Goal: Information Seeking & Learning: Compare options

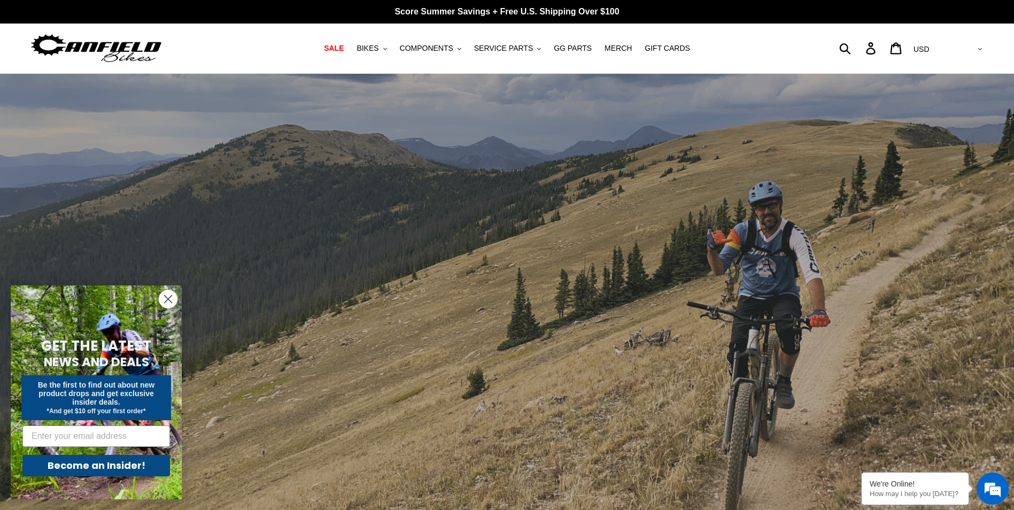
click at [160, 303] on circle "Close dialog" at bounding box center [168, 299] width 18 height 18
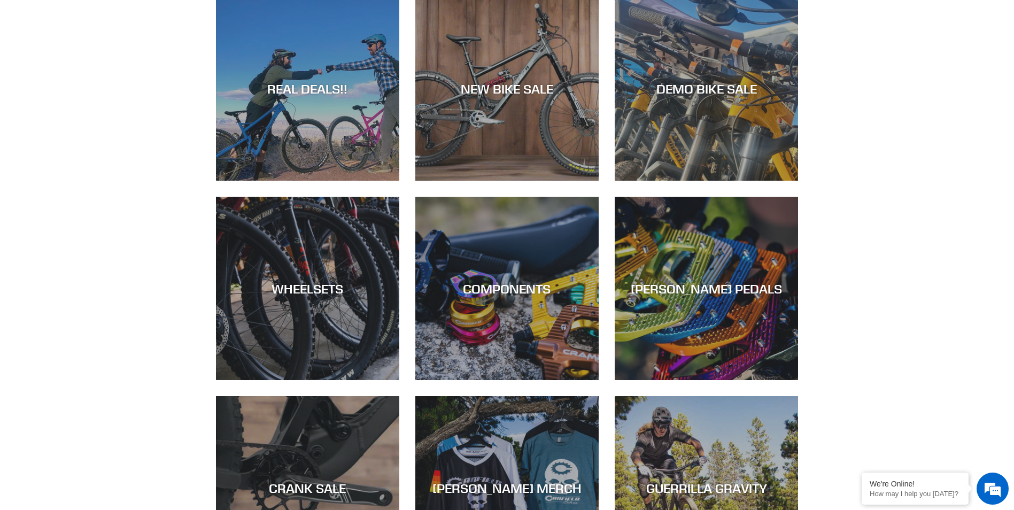
scroll to position [641, 0]
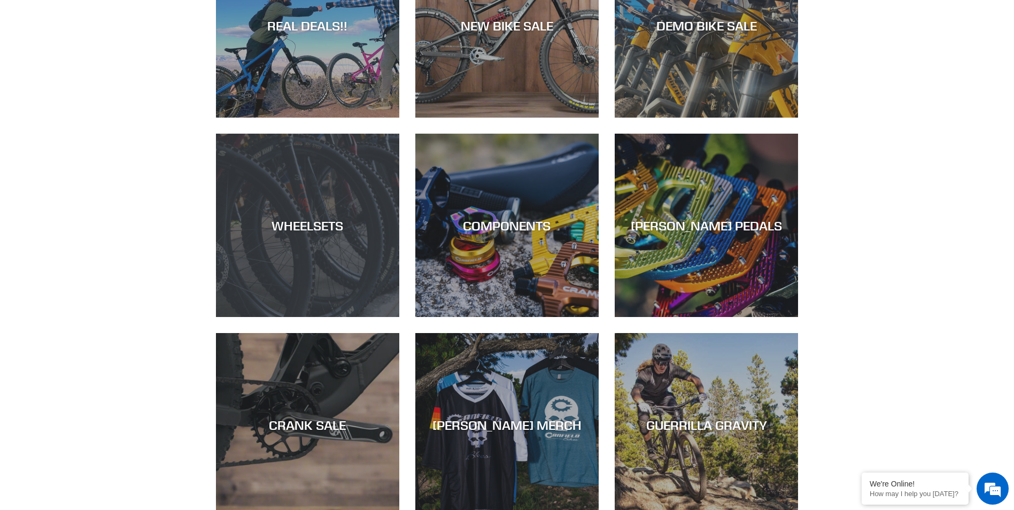
click at [365, 317] on div "WHEELSETS" at bounding box center [307, 317] width 183 height 0
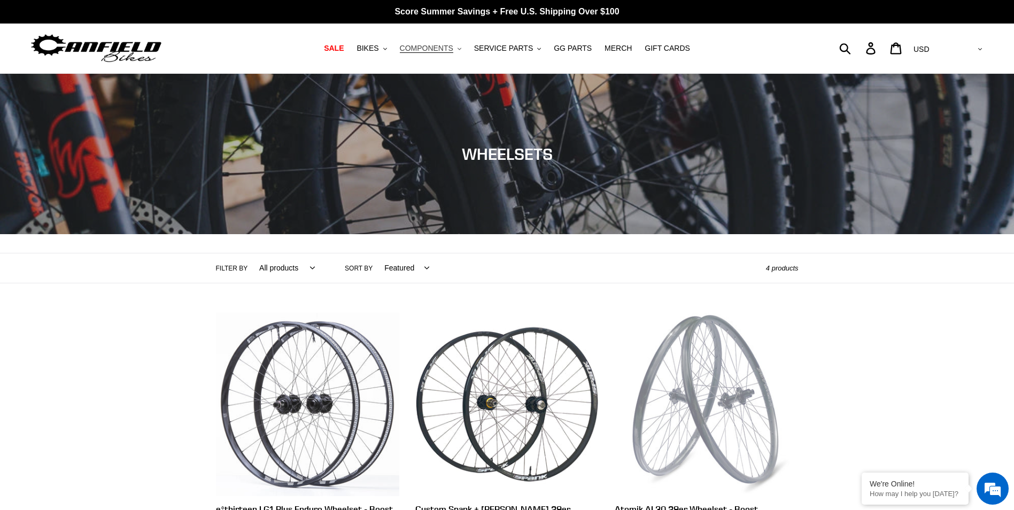
click at [429, 47] on span "COMPONENTS" at bounding box center [426, 48] width 53 height 9
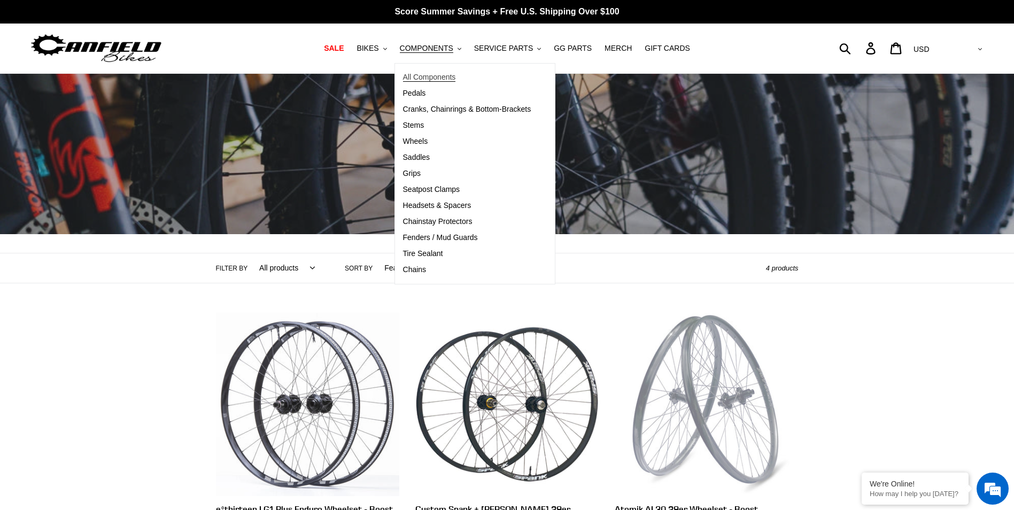
click at [437, 73] on span "All Components" at bounding box center [429, 77] width 53 height 9
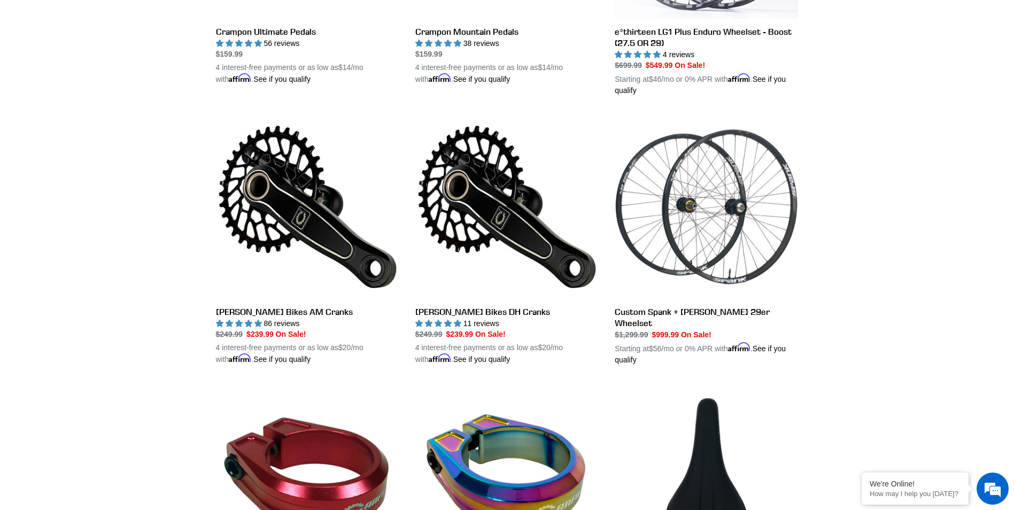
scroll to position [481, 0]
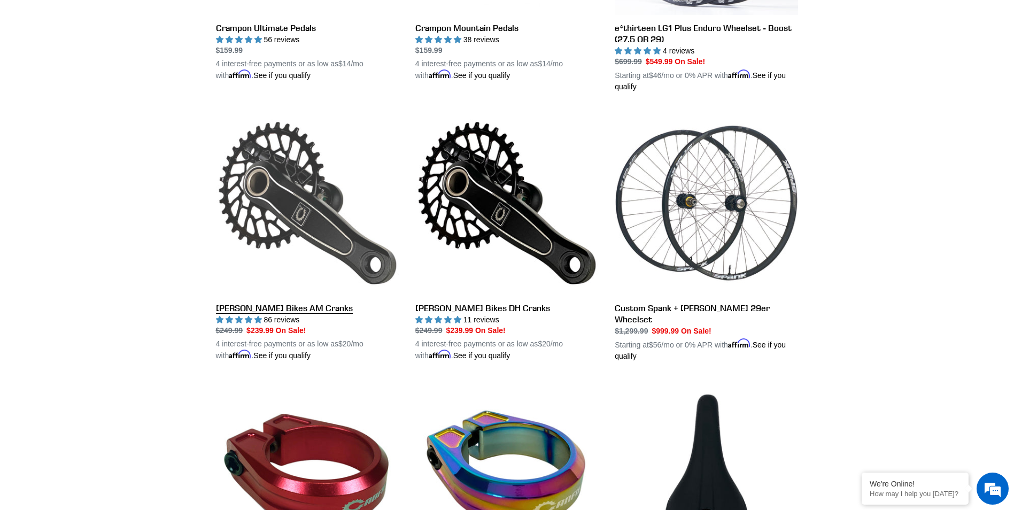
click at [317, 215] on link "[PERSON_NAME] Bikes AM Cranks" at bounding box center [307, 236] width 183 height 250
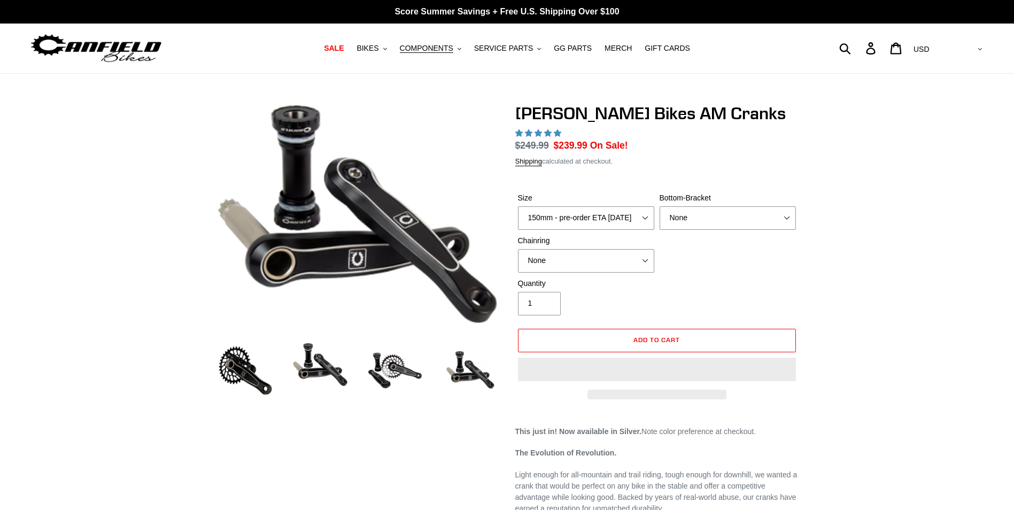
select select "highest-rating"
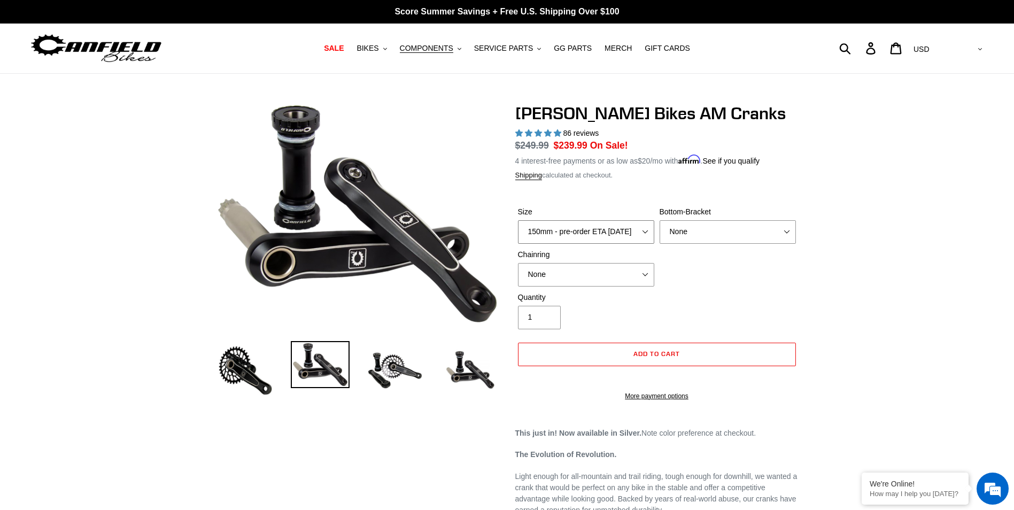
click at [625, 237] on select "150mm - pre-order ETA 9/30/25 155mm - pre-order ETA 9/30/25 160mm - pre-order E…" at bounding box center [586, 232] width 136 height 24
select select "165mm - pre-order ETA 9/30/25"
click at [518, 220] on select "150mm - pre-order ETA 9/30/25 155mm - pre-order ETA 9/30/25 160mm - pre-order E…" at bounding box center [586, 232] width 136 height 24
click at [725, 235] on select "None BSA Threaded 68/73mm Press Fit PF92" at bounding box center [728, 232] width 136 height 24
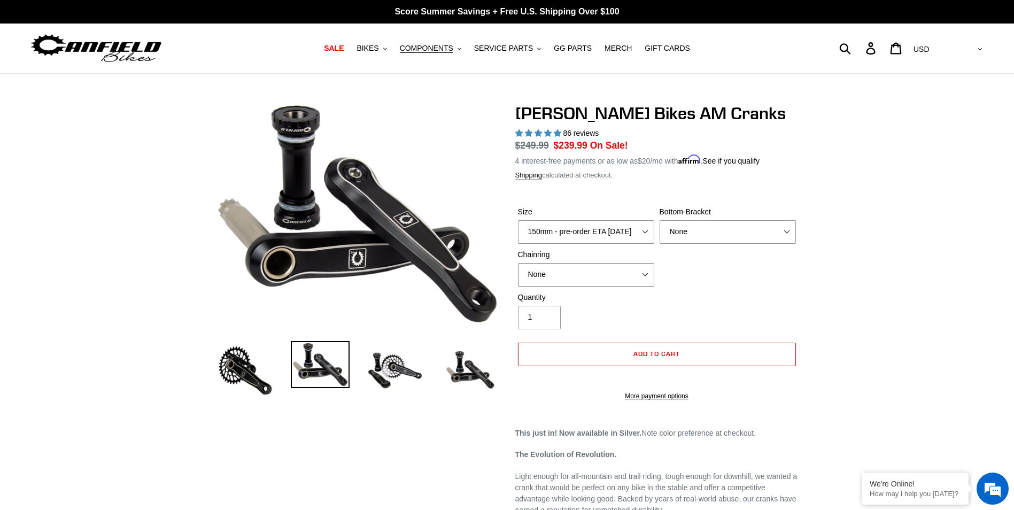
click at [590, 270] on select "None 30t Round (Boost 148) 30t Oval (Boost 148) 32t Round (Boost 148) 32t Oval …" at bounding box center [586, 275] width 136 height 24
select select "30t Round (Boost 148)"
click at [518, 263] on select "None 30t Round (Boost 148) 30t Oval (Boost 148) 32t Round (Boost 148) 32t Oval …" at bounding box center [586, 275] width 136 height 24
click at [378, 48] on span "BIKES" at bounding box center [367, 48] width 22 height 9
click at [520, 47] on span "SERVICE PARTS" at bounding box center [503, 48] width 59 height 9
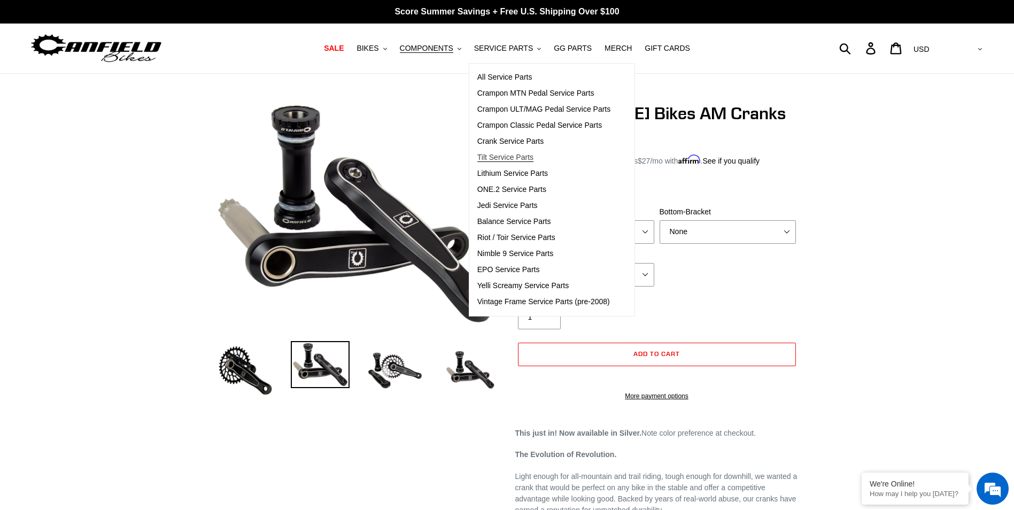
click at [525, 157] on span "Tilt Service Parts" at bounding box center [505, 157] width 56 height 9
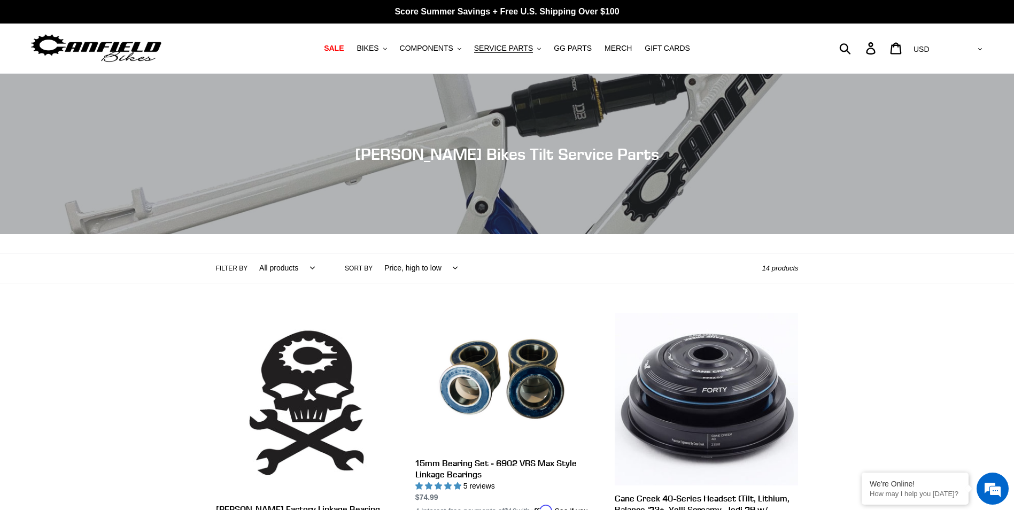
click at [440, 58] on nav "SALE BIKES .cls-1{fill:#231f20} SHOP ALL BIKES SHOP DEMO BIKES - On SALE Now! J…" at bounding box center [507, 49] width 478 height 50
click at [453, 44] on span "COMPONENTS" at bounding box center [426, 48] width 53 height 9
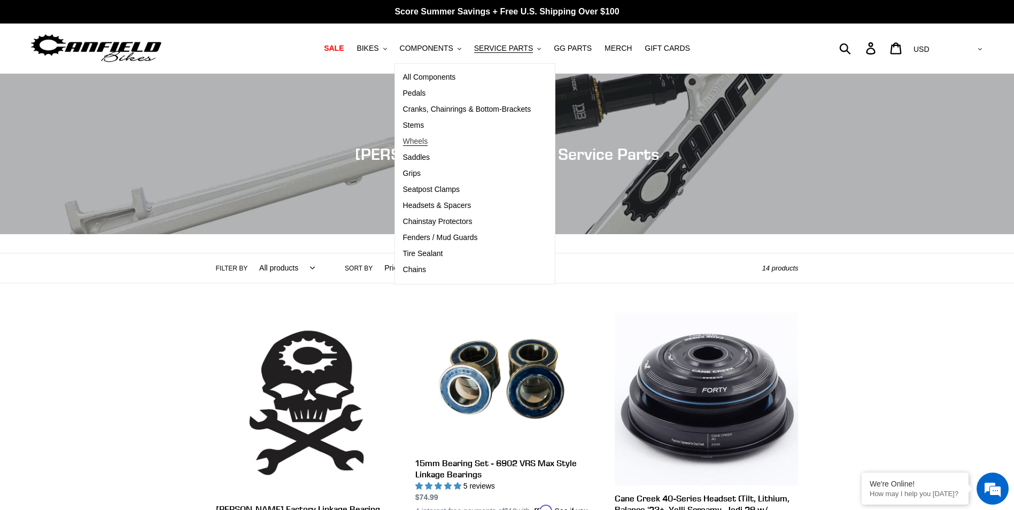
click at [428, 145] on span "Wheels" at bounding box center [415, 141] width 25 height 9
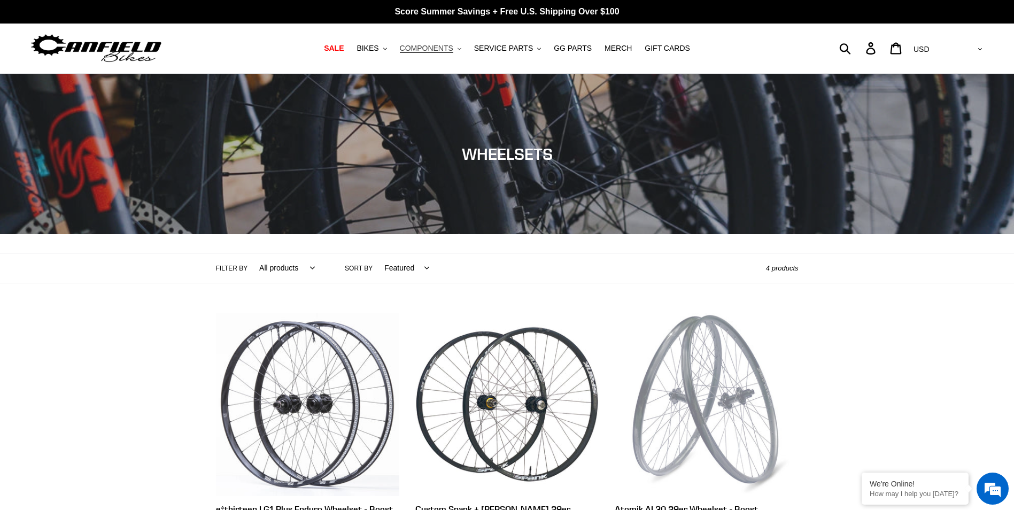
click at [443, 51] on span "COMPONENTS" at bounding box center [426, 48] width 53 height 9
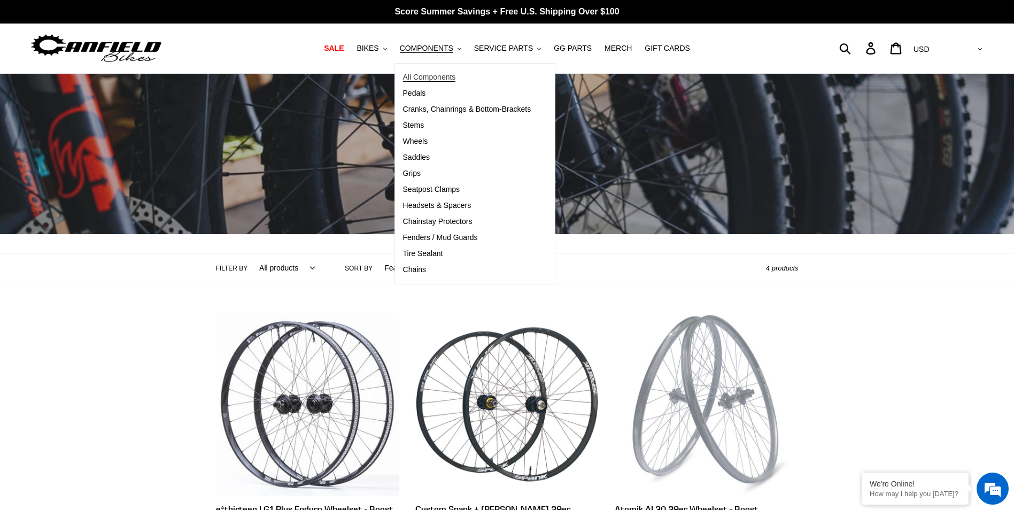
click at [441, 79] on span "All Components" at bounding box center [429, 77] width 53 height 9
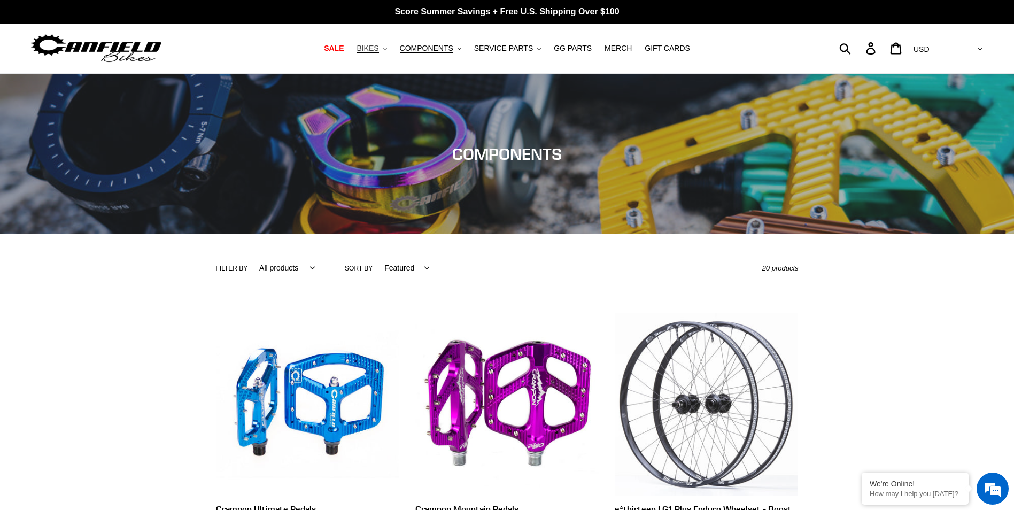
click at [378, 50] on span "BIKES" at bounding box center [367, 48] width 22 height 9
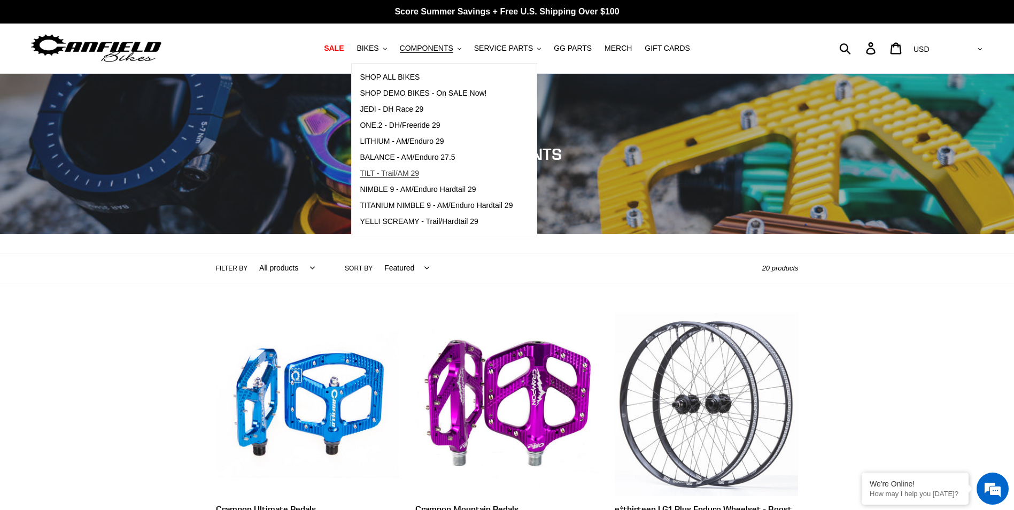
click at [406, 172] on span "TILT - Trail/AM 29" at bounding box center [389, 173] width 59 height 9
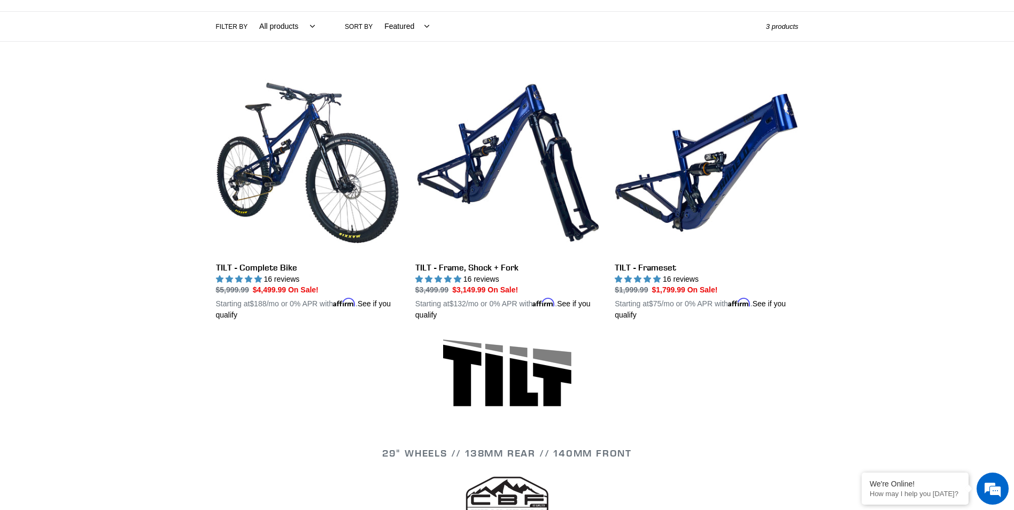
scroll to position [267, 0]
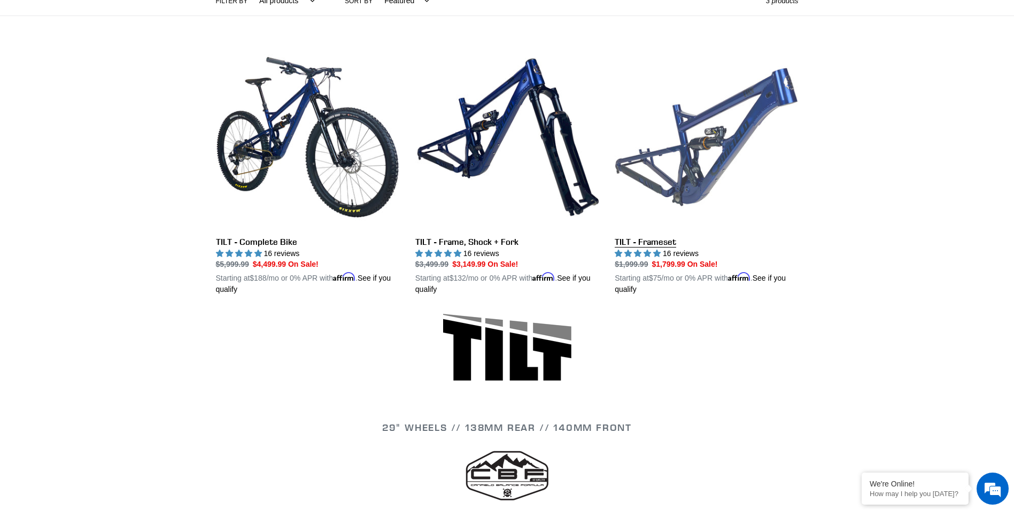
click at [689, 190] on link "TILT - Frameset" at bounding box center [706, 170] width 183 height 250
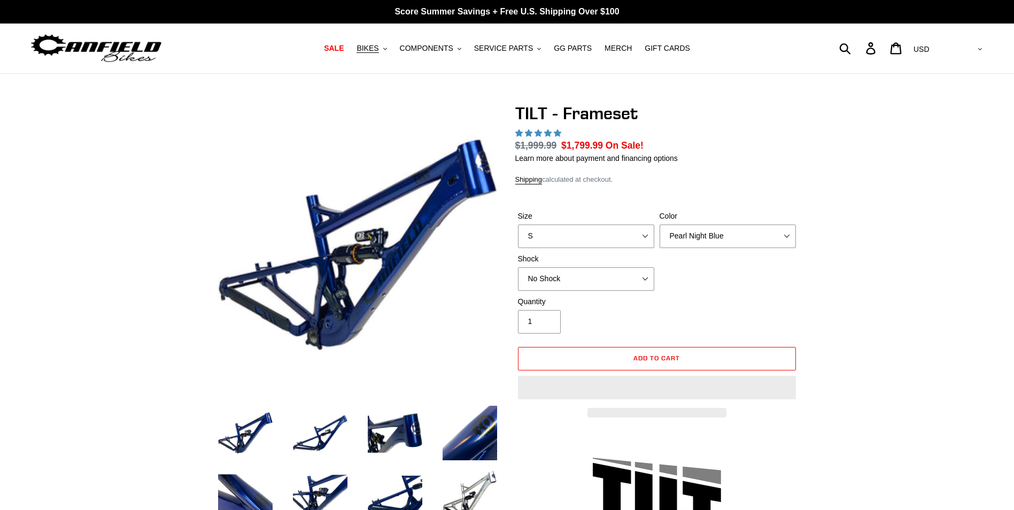
select select "highest-rating"
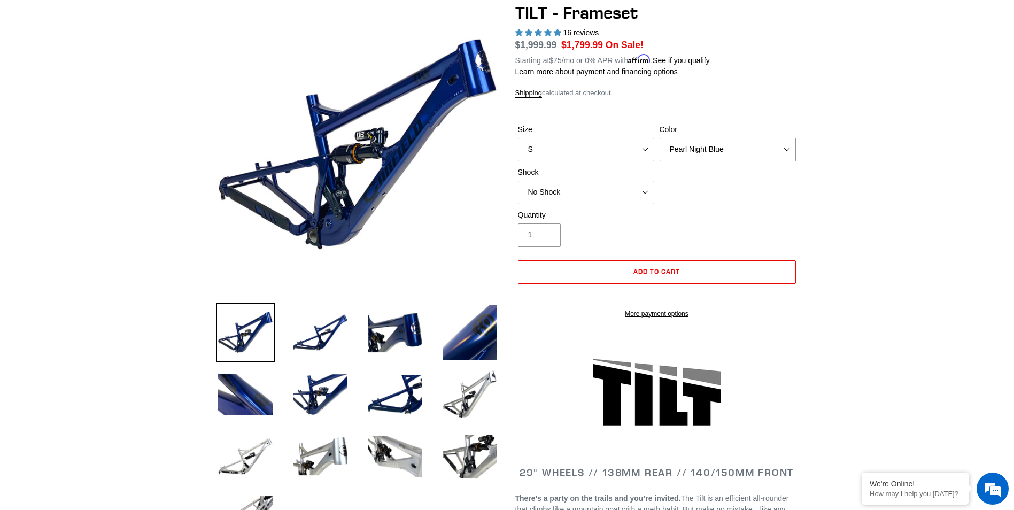
scroll to position [107, 0]
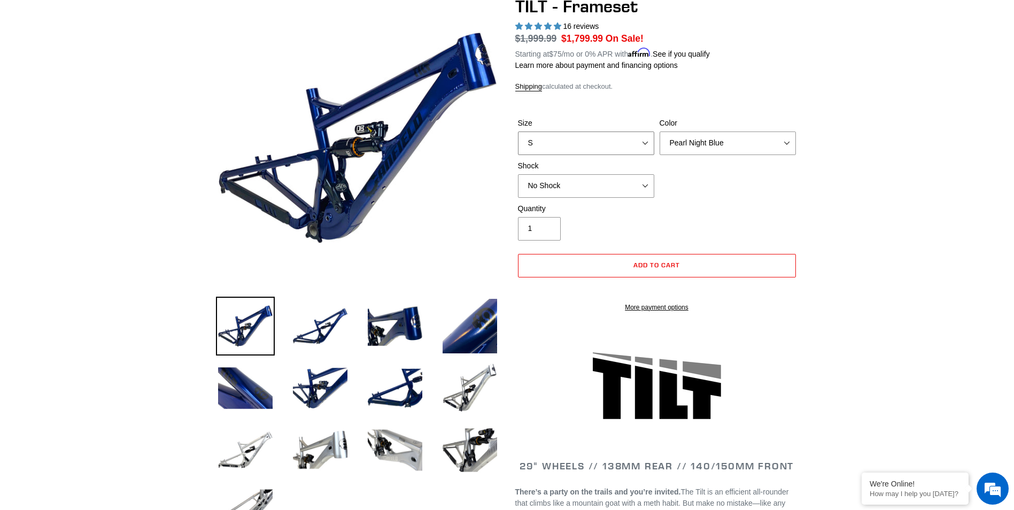
click at [617, 143] on select "S M L XL" at bounding box center [586, 143] width 136 height 24
select select "L"
click at [518, 131] on select "S M L XL" at bounding box center [586, 143] width 136 height 24
click at [701, 143] on select "Pearl Night Blue Stealth Silver" at bounding box center [728, 143] width 136 height 24
select select "Stealth Silver"
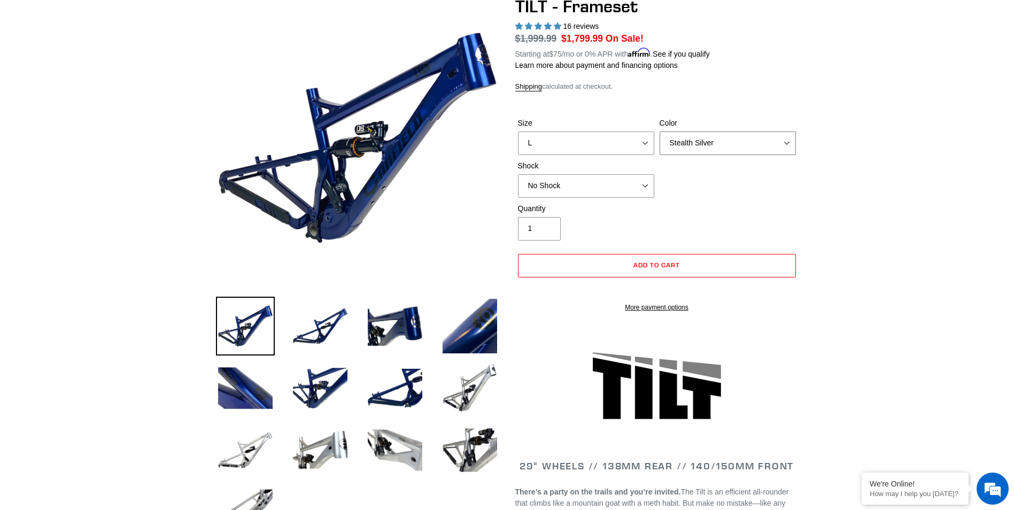
click at [660, 131] on select "Pearl Night Blue Stealth Silver" at bounding box center [728, 143] width 136 height 24
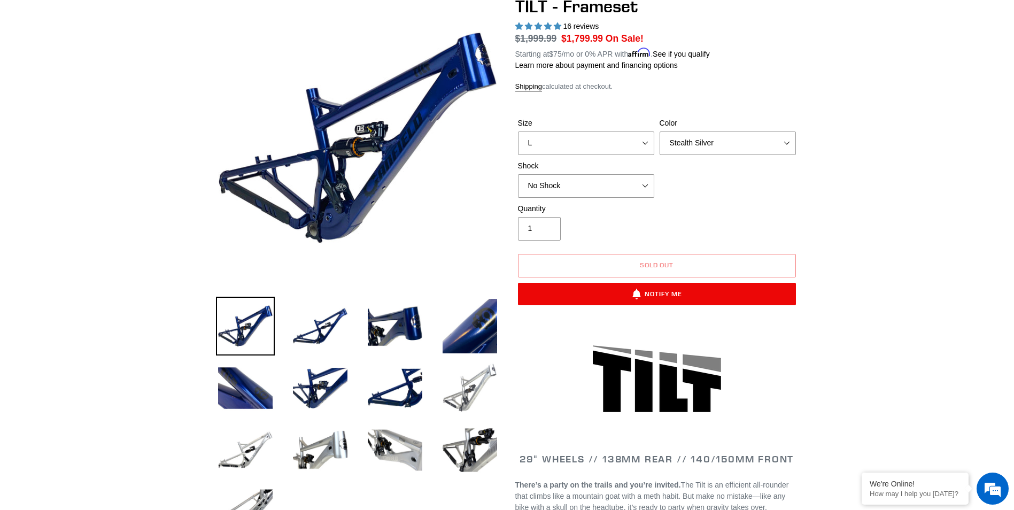
click at [456, 392] on img at bounding box center [469, 388] width 59 height 59
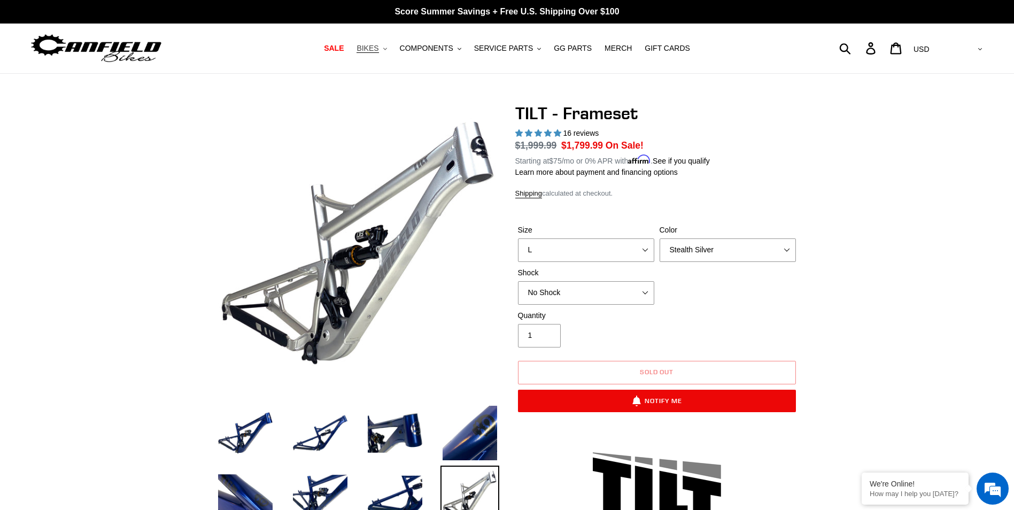
click at [378, 47] on span "BIKES" at bounding box center [367, 48] width 22 height 9
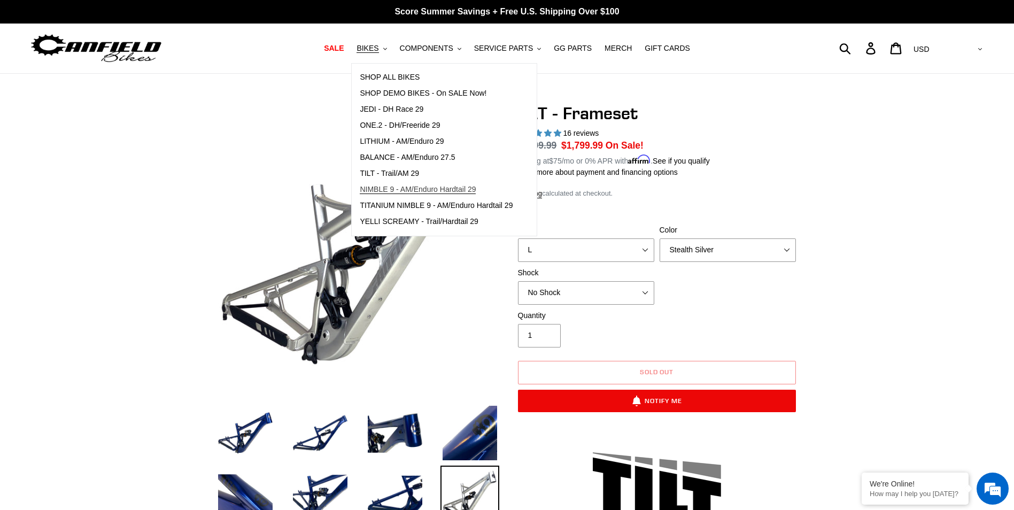
click at [419, 185] on span "NIMBLE 9 - AM/Enduro Hardtail 29" at bounding box center [418, 189] width 116 height 9
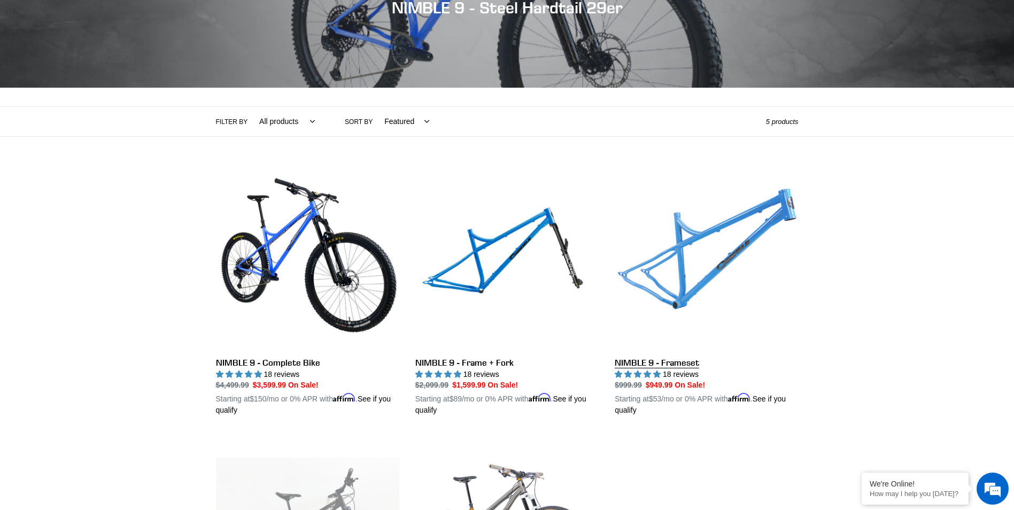
scroll to position [160, 0]
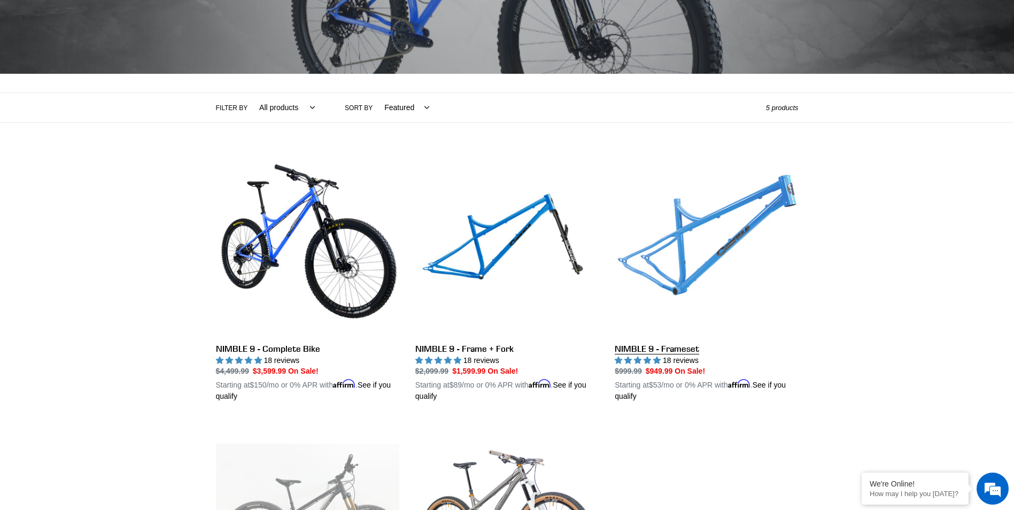
click at [706, 225] on link "NIMBLE 9 - Frameset" at bounding box center [706, 277] width 183 height 250
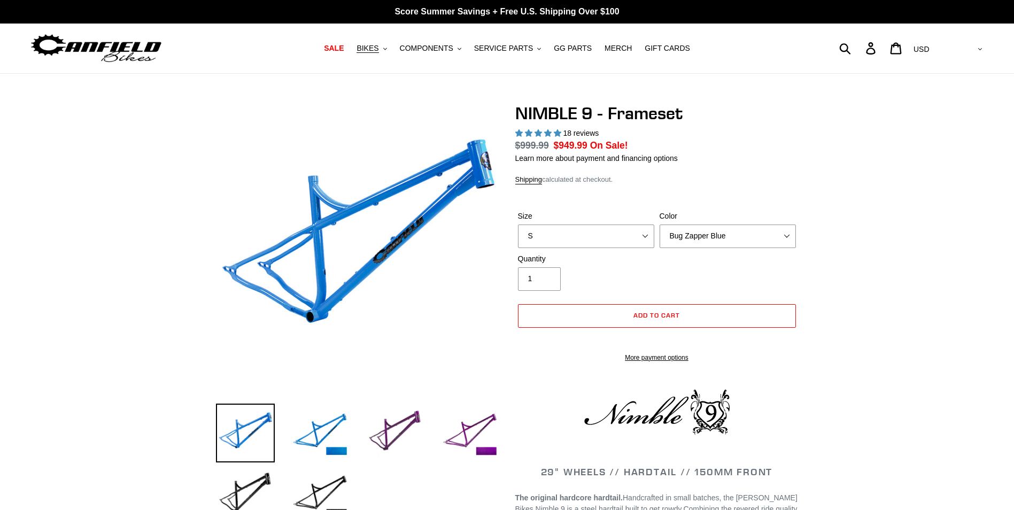
select select "highest-rating"
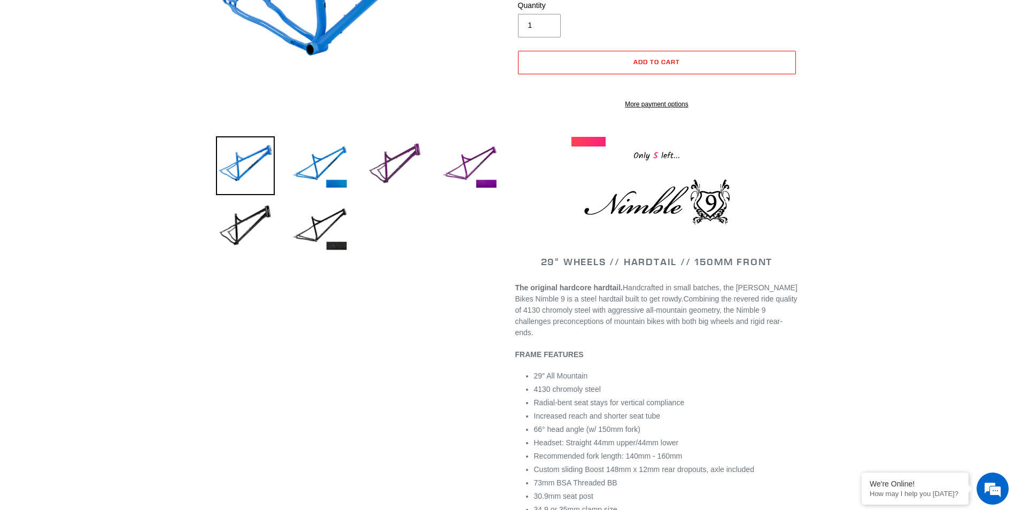
scroll to position [107, 0]
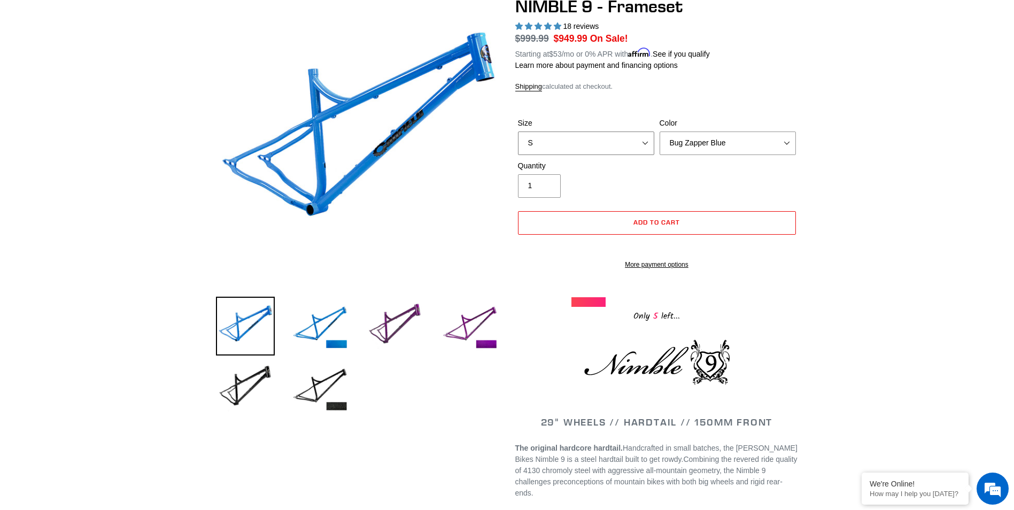
click at [624, 146] on select "S M L XL" at bounding box center [586, 143] width 136 height 24
select select "L"
click at [518, 131] on select "S M L XL" at bounding box center [586, 143] width 136 height 24
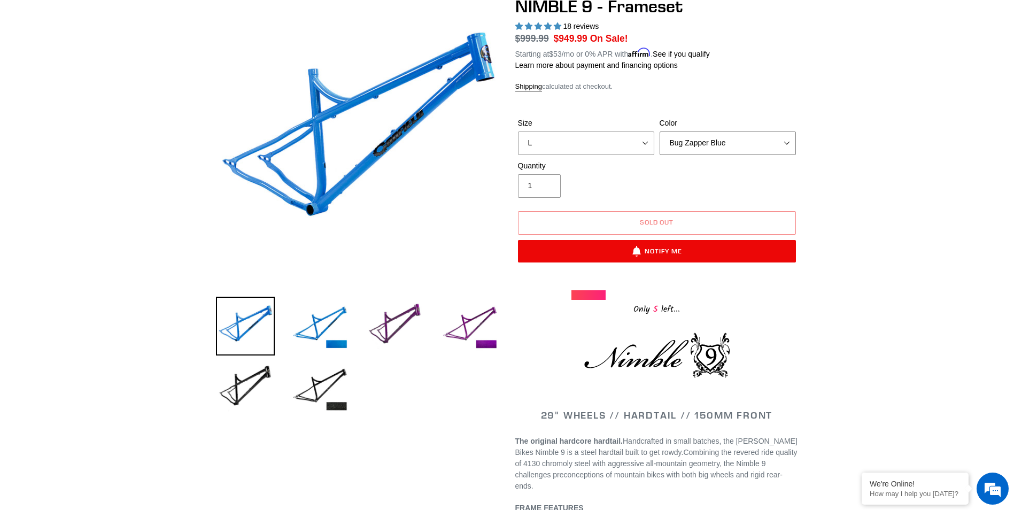
click at [732, 145] on select "Bug Zapper Blue Purple Haze -Sold Out Galaxy Black" at bounding box center [728, 143] width 136 height 24
click at [660, 131] on select "Bug Zapper Blue Purple Haze -Sold Out Galaxy Black" at bounding box center [728, 143] width 136 height 24
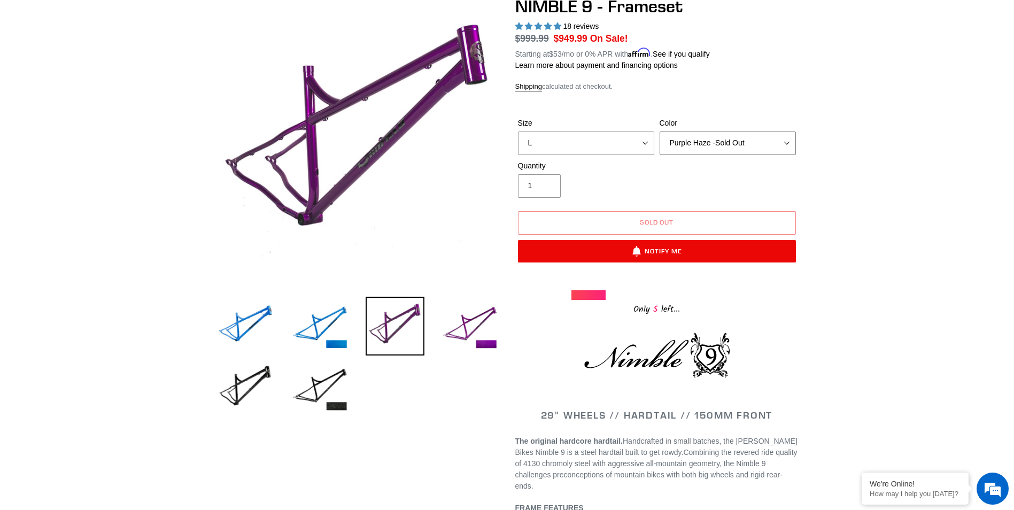
click at [753, 144] on select "Bug Zapper Blue Purple Haze -Sold Out Galaxy Black" at bounding box center [728, 143] width 136 height 24
select select "Galaxy Black"
click at [660, 131] on select "Bug Zapper Blue Purple Haze -Sold Out Galaxy Black" at bounding box center [728, 143] width 136 height 24
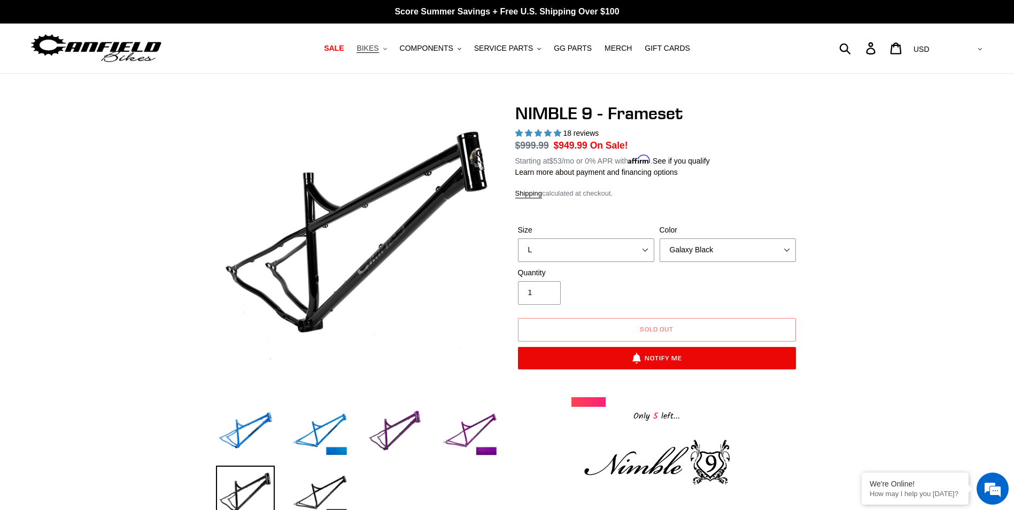
click at [378, 47] on span "BIKES" at bounding box center [367, 48] width 22 height 9
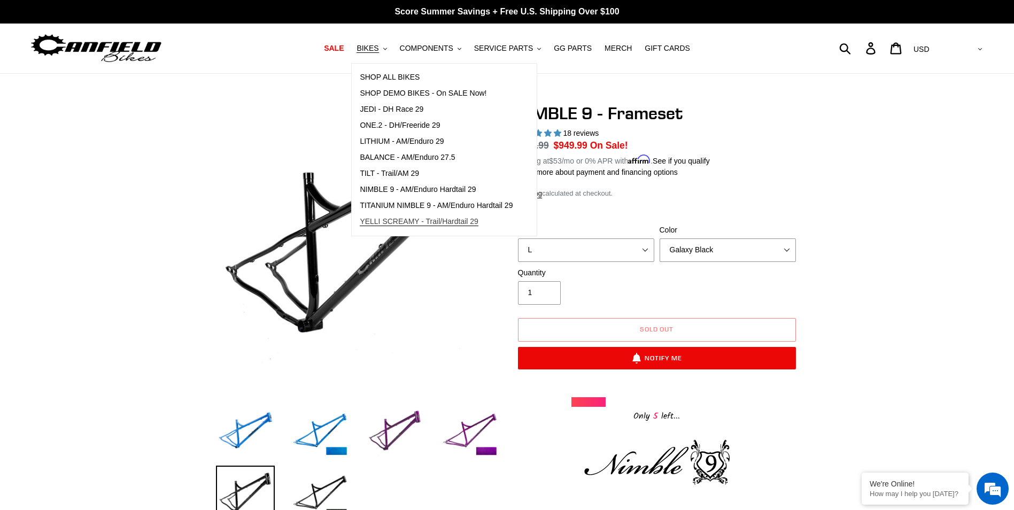
click at [424, 222] on span "YELLI SCREAMY - Trail/Hardtail 29" at bounding box center [419, 221] width 119 height 9
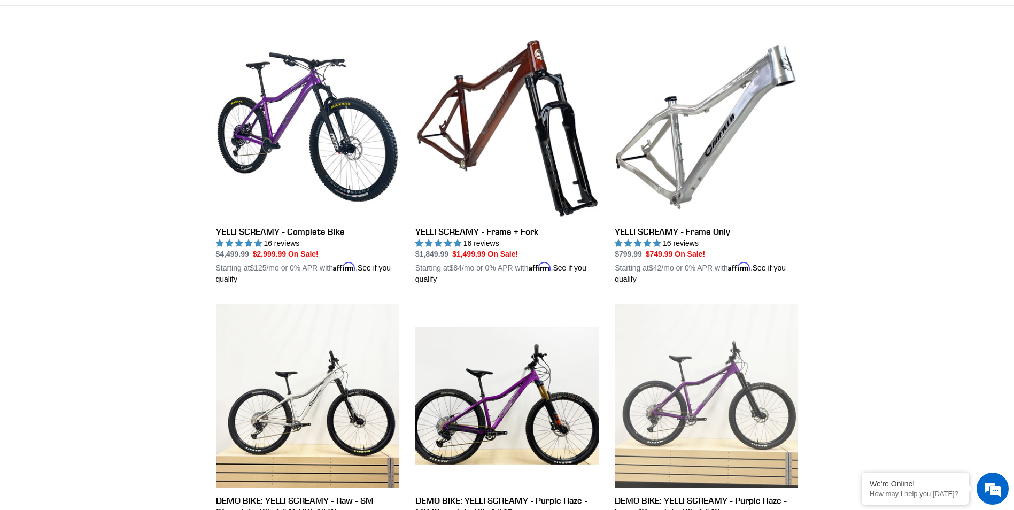
scroll to position [267, 0]
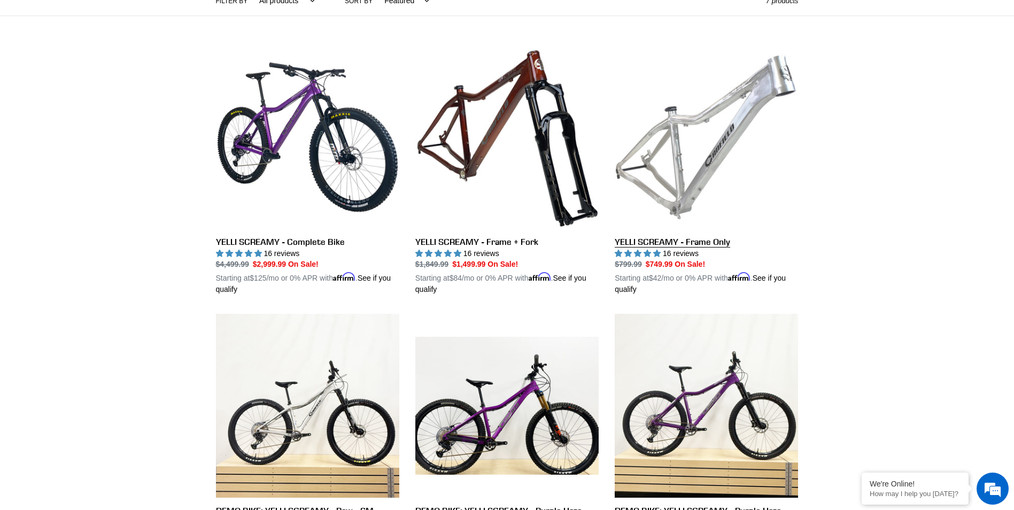
click at [696, 242] on link "YELLI SCREAMY - Frame Only" at bounding box center [706, 170] width 183 height 250
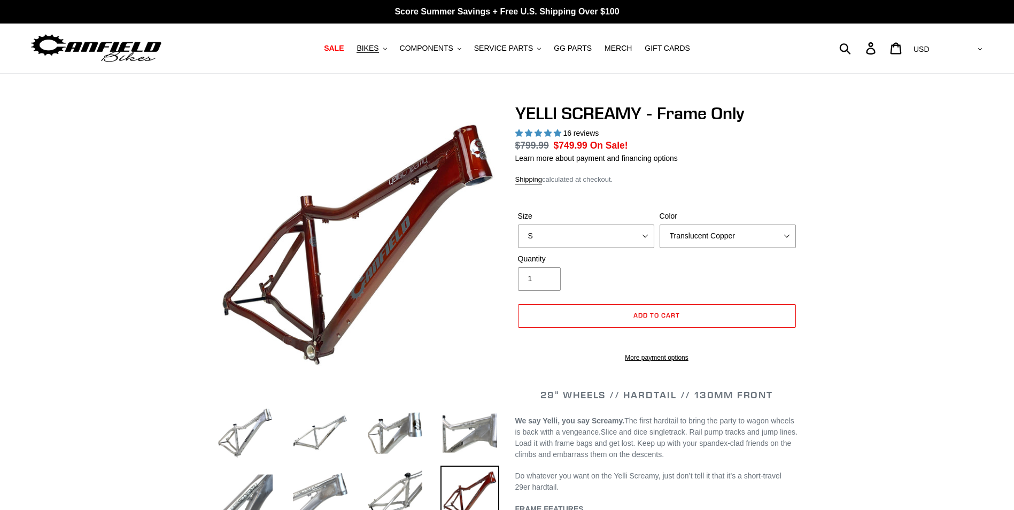
select select "highest-rating"
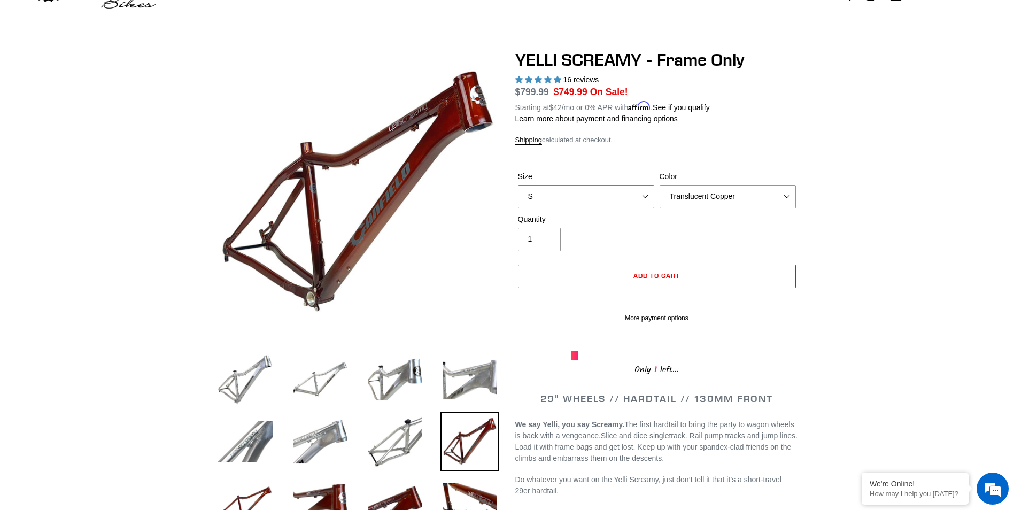
click at [639, 193] on select "S M L XL" at bounding box center [586, 197] width 136 height 24
select select "L"
click at [518, 185] on select "S M L XL" at bounding box center [586, 197] width 136 height 24
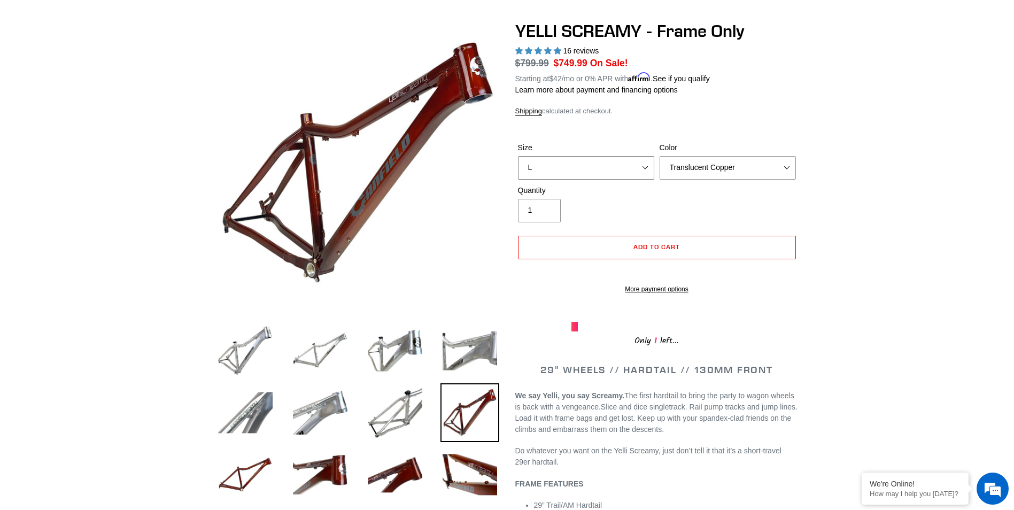
scroll to position [107, 0]
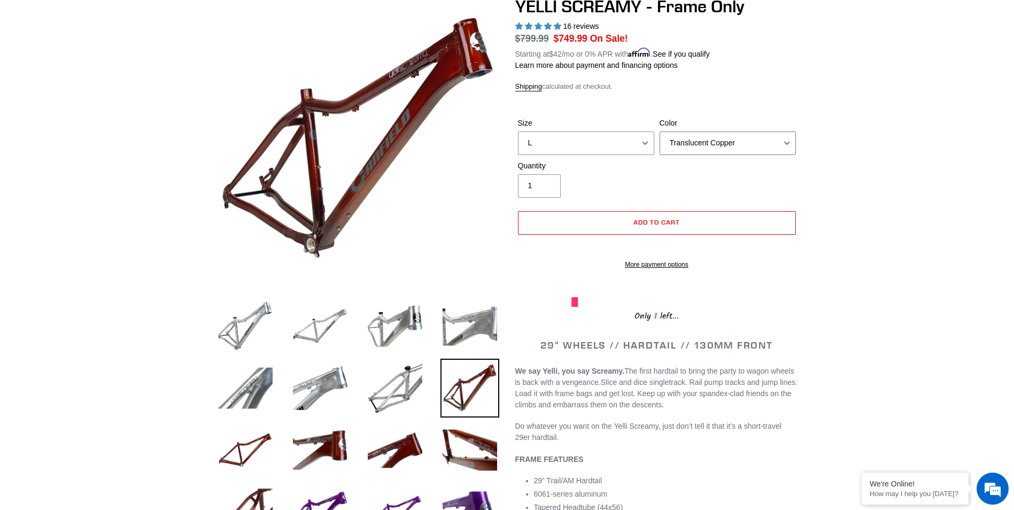
click at [763, 142] on select "Translucent Copper Purple Haze Raw" at bounding box center [728, 143] width 136 height 24
click at [660, 131] on select "Translucent Copper Purple Haze Raw" at bounding box center [728, 143] width 136 height 24
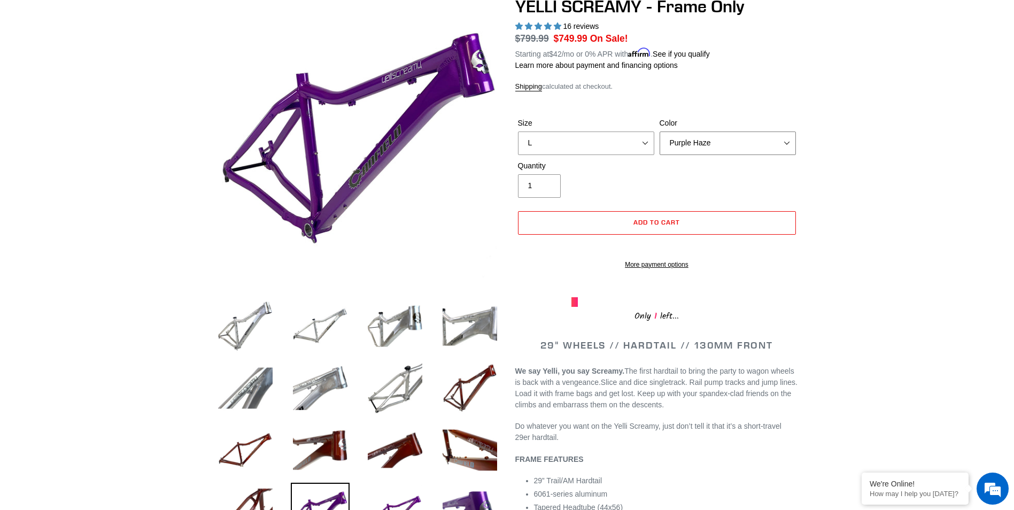
click at [753, 142] on select "Translucent Copper Purple Haze Raw" at bounding box center [728, 143] width 136 height 24
select select "Raw"
click at [660, 131] on select "Translucent Copper Purple Haze Raw" at bounding box center [728, 143] width 136 height 24
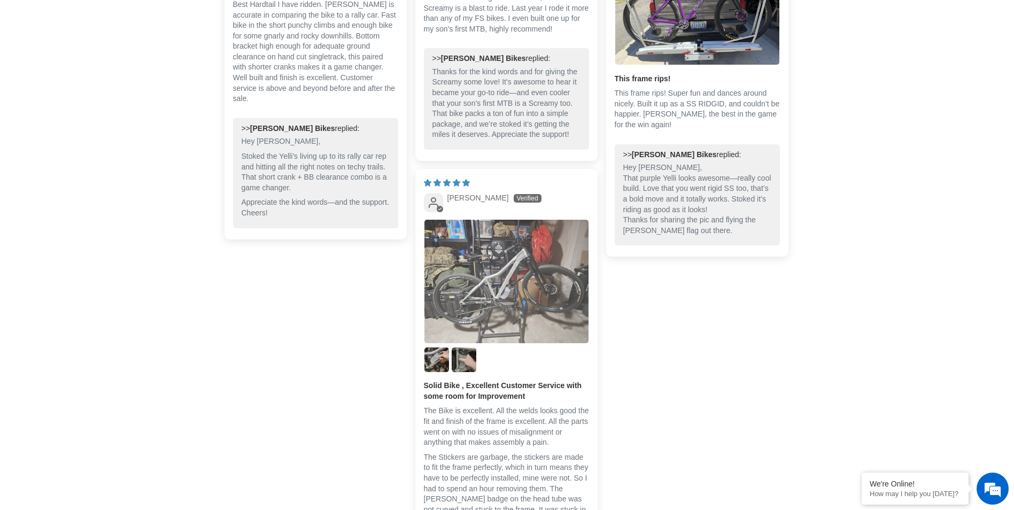
scroll to position [2405, 0]
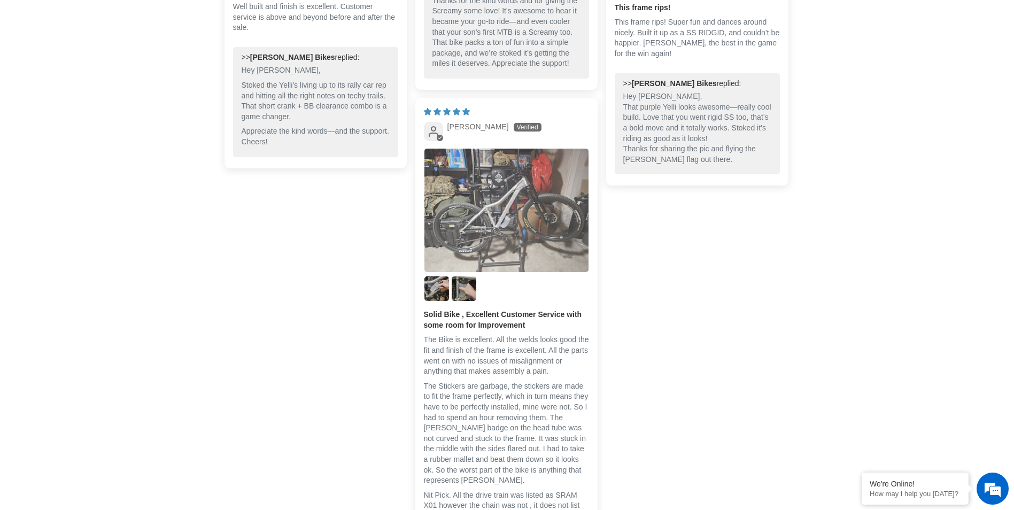
click at [514, 220] on img "Link to user picture 1" at bounding box center [506, 210] width 164 height 123
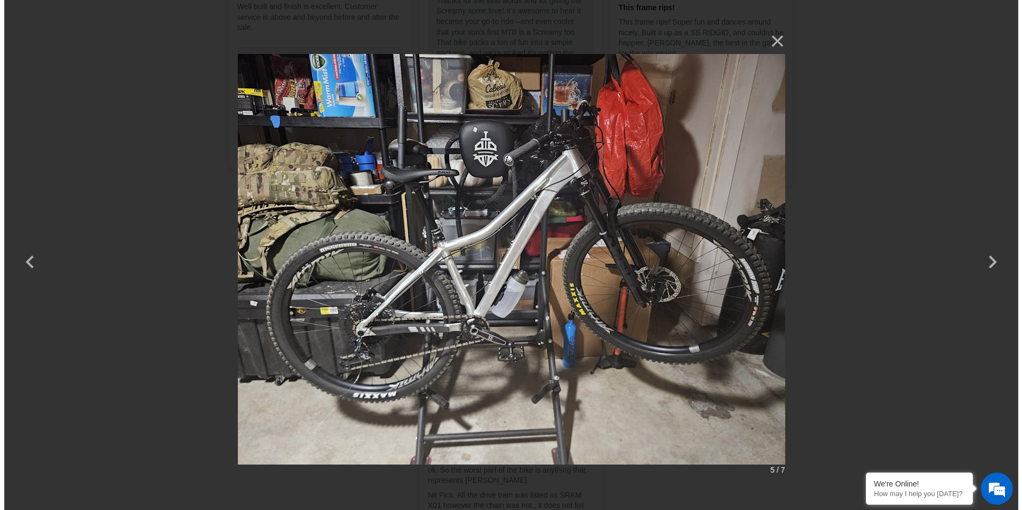
scroll to position [0, 0]
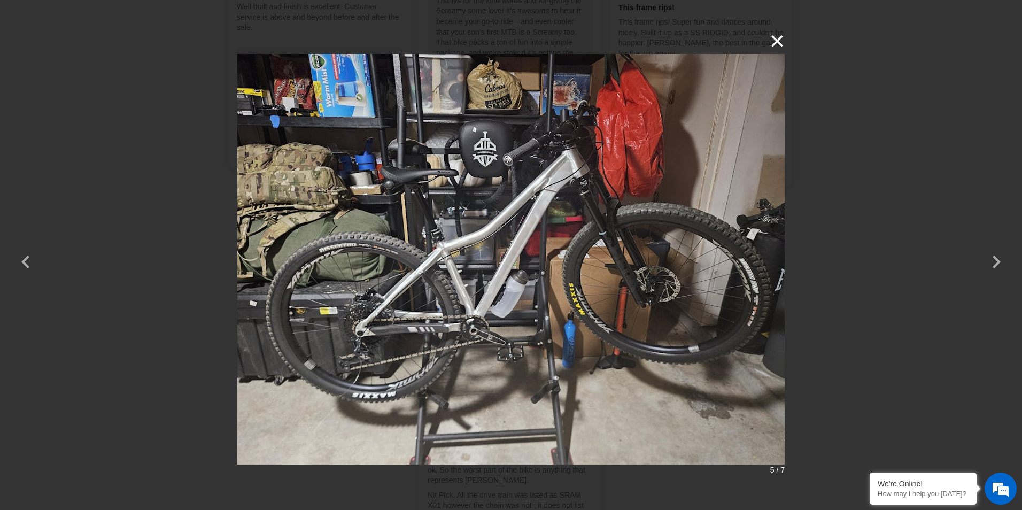
click at [777, 37] on button "×" at bounding box center [772, 41] width 26 height 26
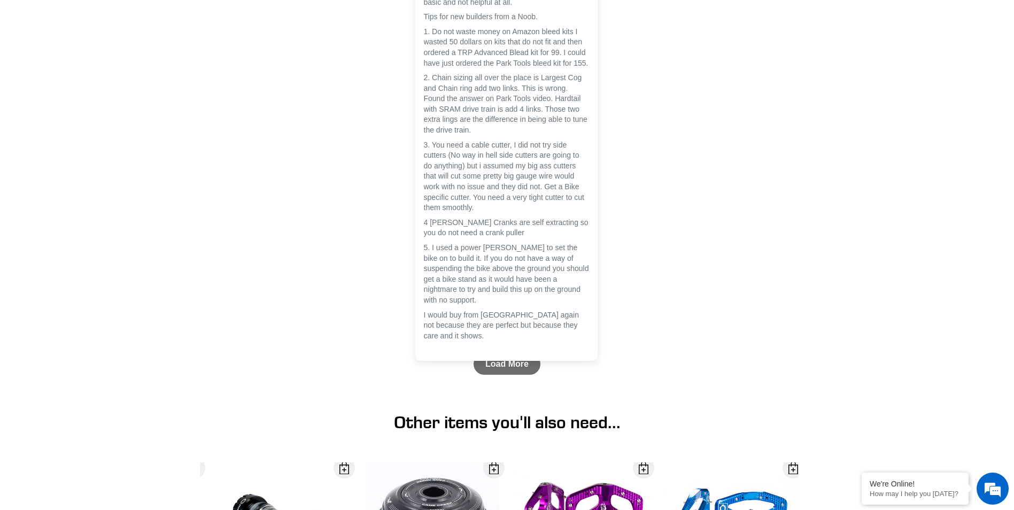
scroll to position [3581, 0]
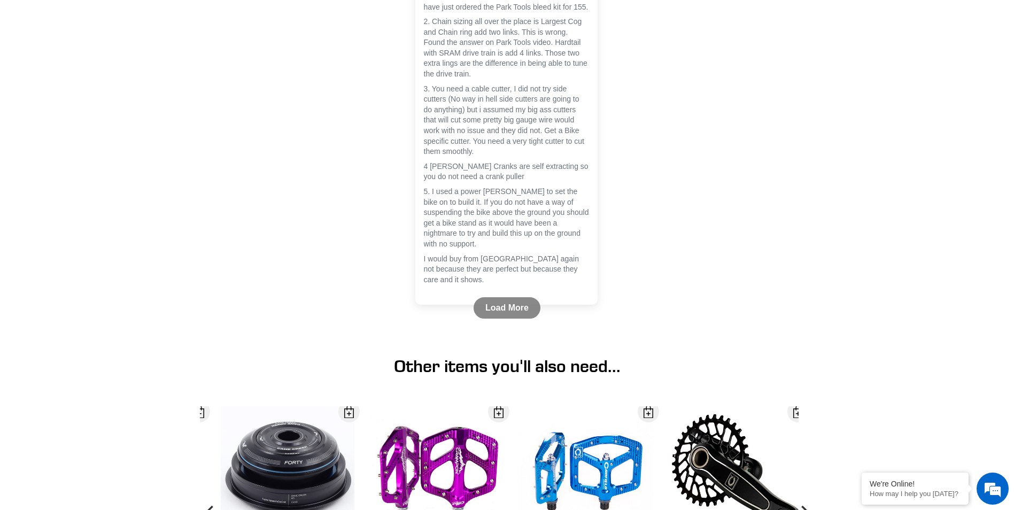
click at [519, 319] on link "Load More" at bounding box center [507, 307] width 67 height 21
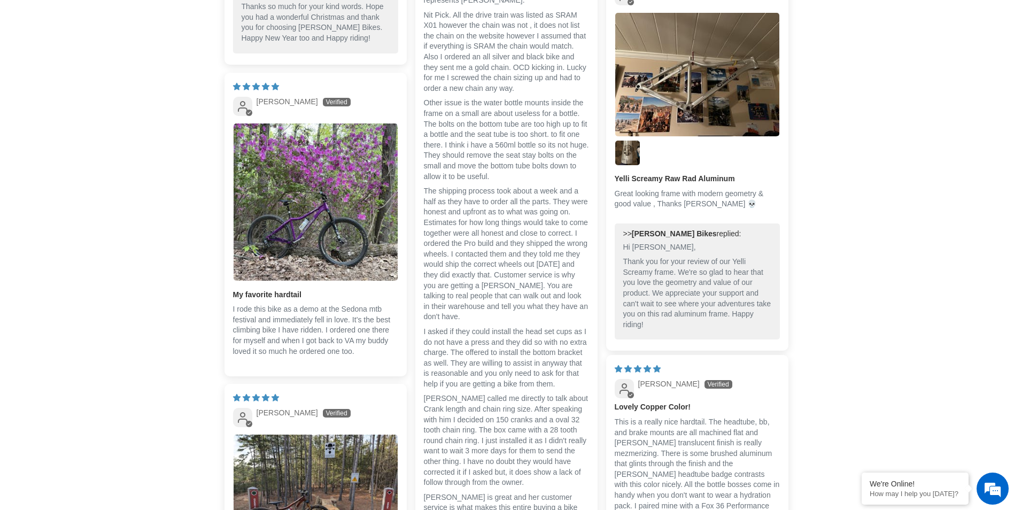
scroll to position [2886, 0]
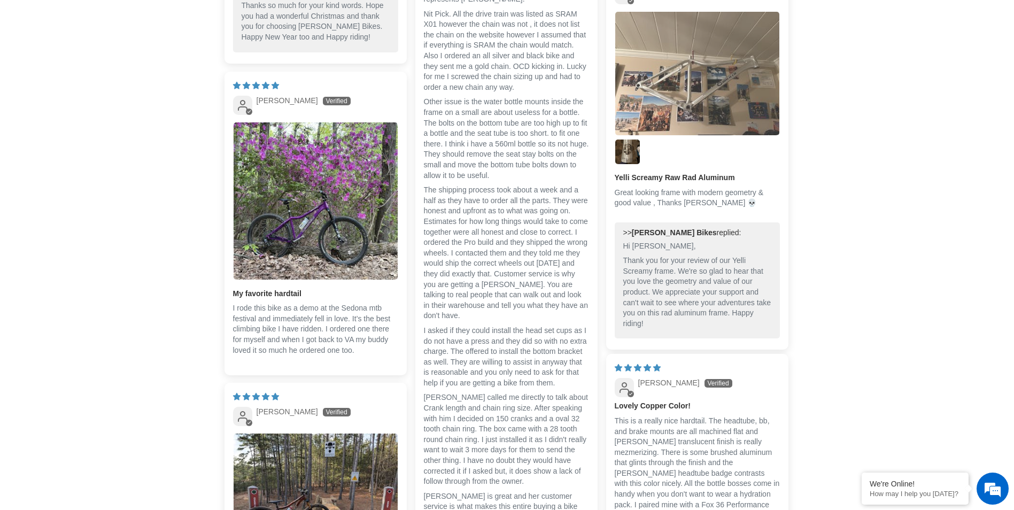
click at [705, 73] on img "Link to user picture 1" at bounding box center [697, 73] width 164 height 123
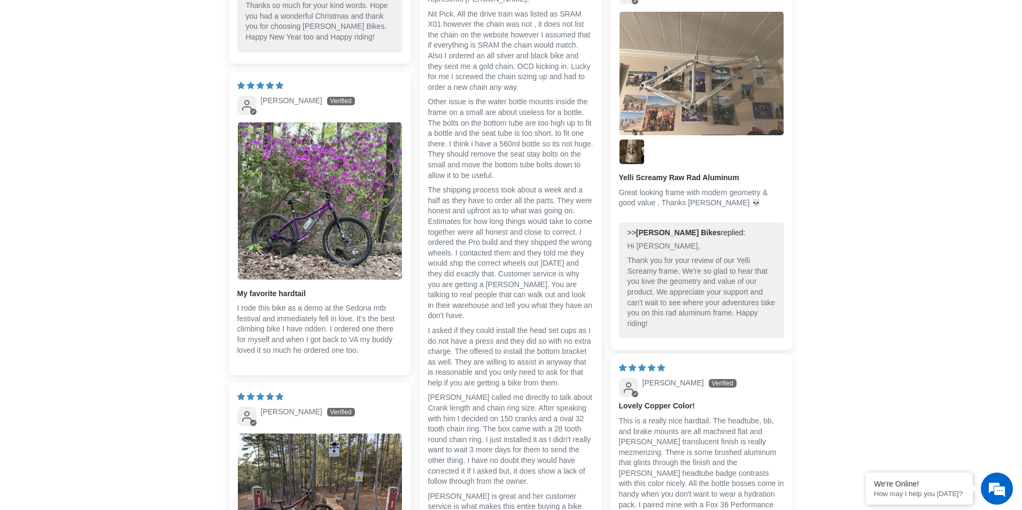
scroll to position [0, 0]
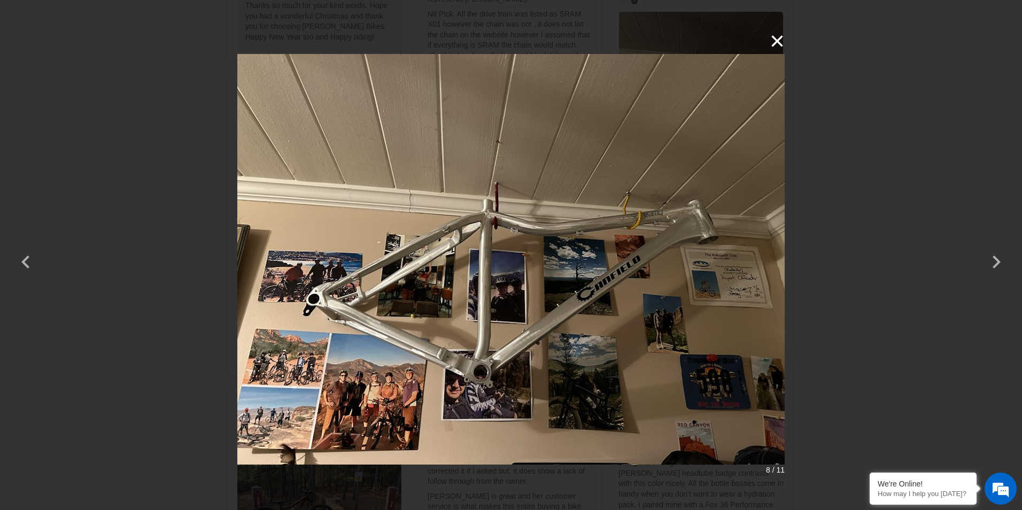
click at [773, 43] on button "×" at bounding box center [772, 41] width 26 height 26
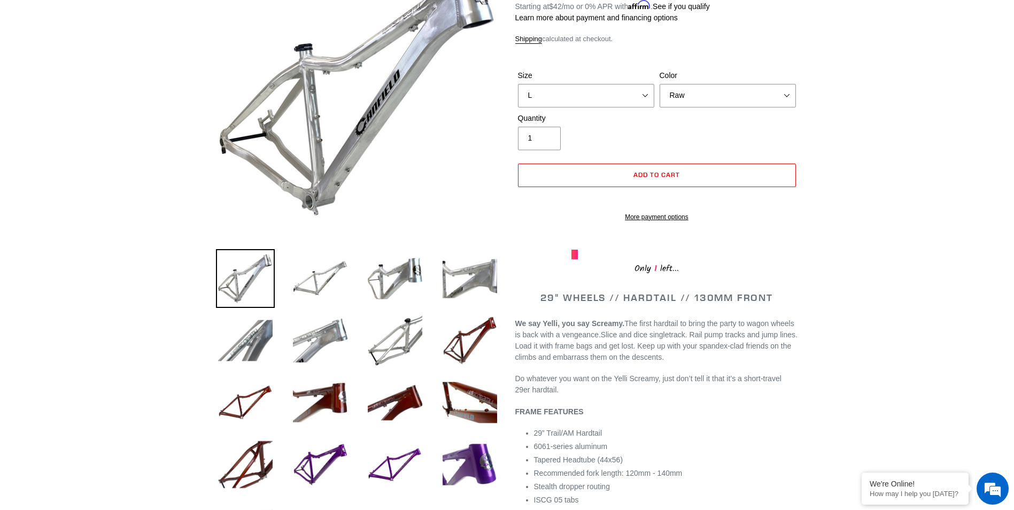
scroll to position [107, 0]
